Goal: Check status: Check status

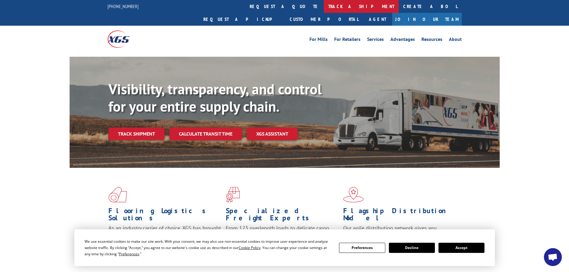
click at [324, 4] on link "track a shipment" at bounding box center [361, 6] width 75 height 13
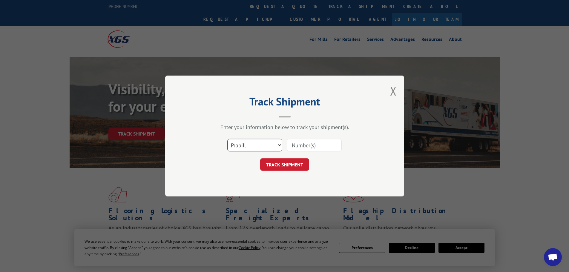
click at [255, 146] on select "Select category... Probill BOL PO" at bounding box center [254, 145] width 55 height 13
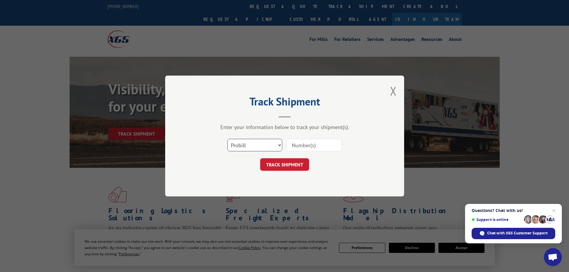
select select "bol"
click at [227, 139] on select "Select category... Probill BOL PO" at bounding box center [254, 145] width 55 height 13
click at [298, 146] on input at bounding box center [314, 145] width 55 height 13
paste input "5179970"
type input "5179970"
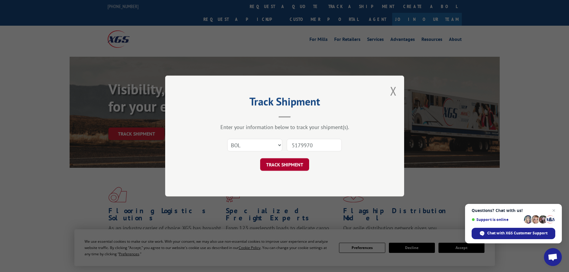
click at [296, 160] on button "TRACK SHIPMENT" at bounding box center [284, 164] width 49 height 13
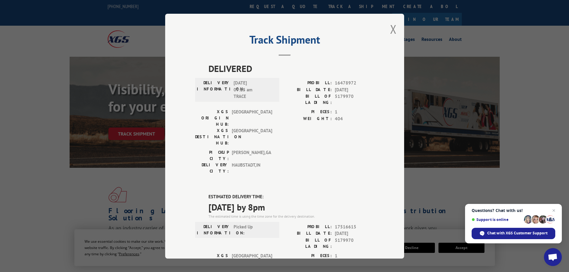
scroll to position [128, 0]
